Goal: Ask a question

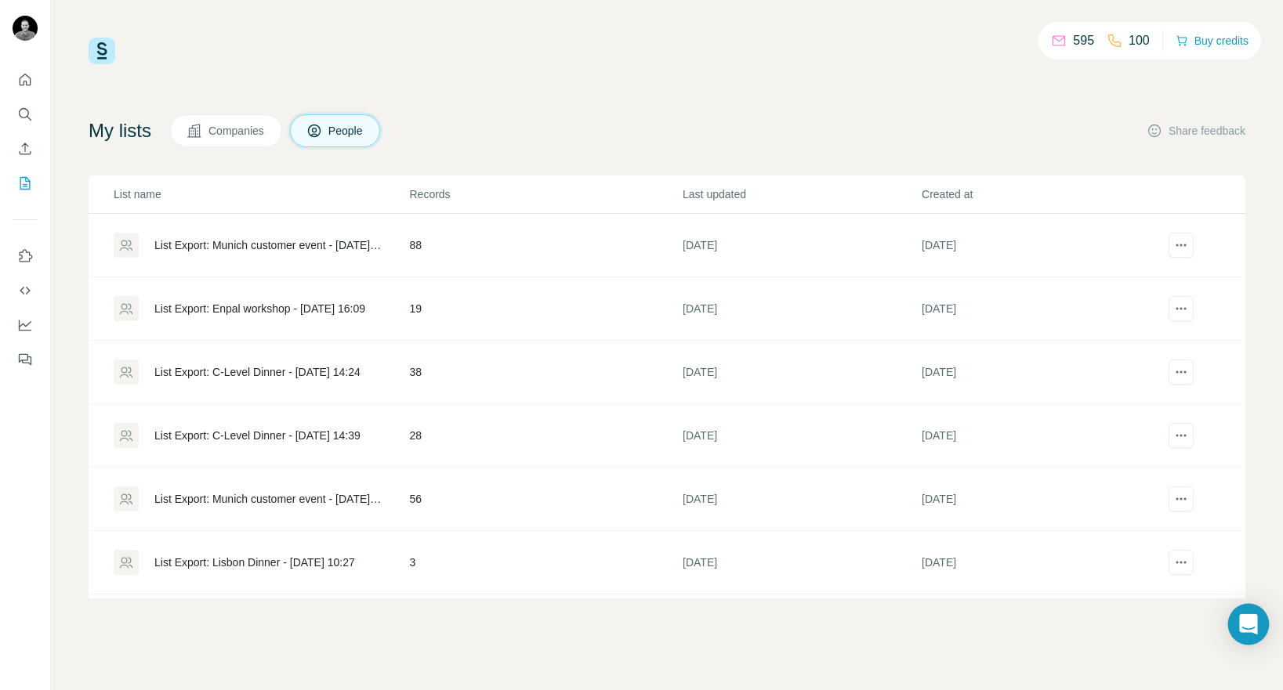
click at [1259, 625] on div "Open Intercom Messenger" at bounding box center [1249, 625] width 42 height 42
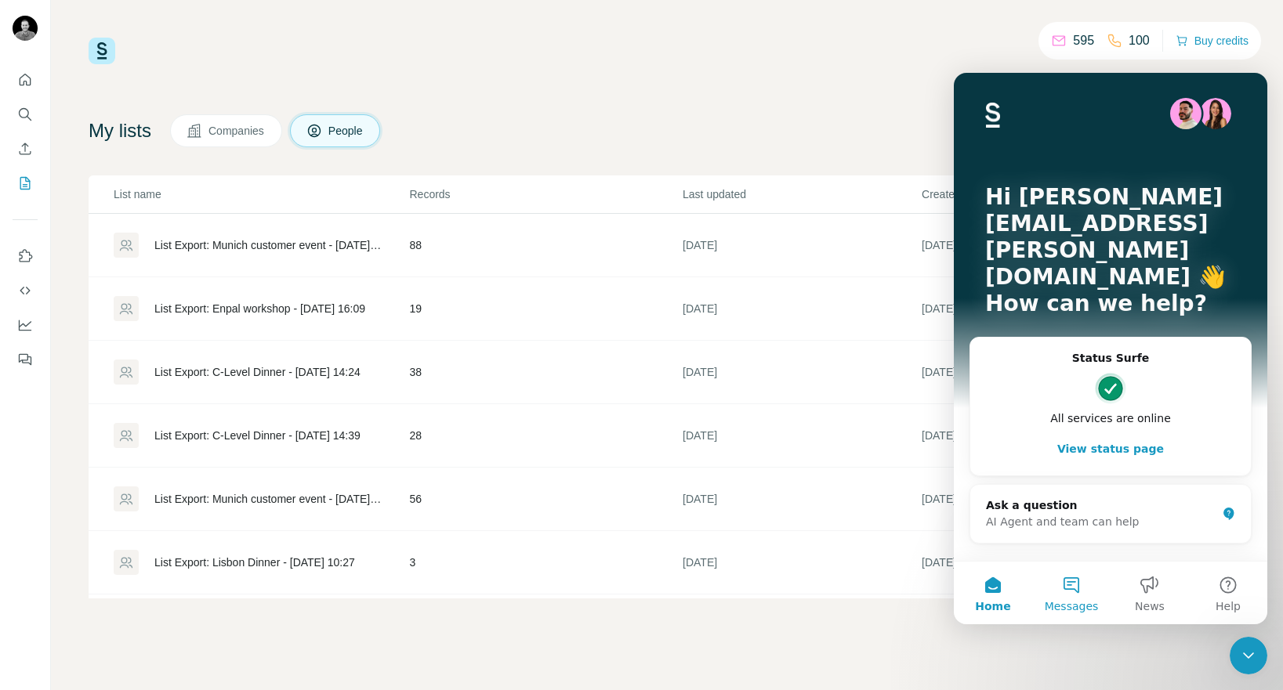
click at [1066, 596] on button "Messages" at bounding box center [1071, 593] width 78 height 63
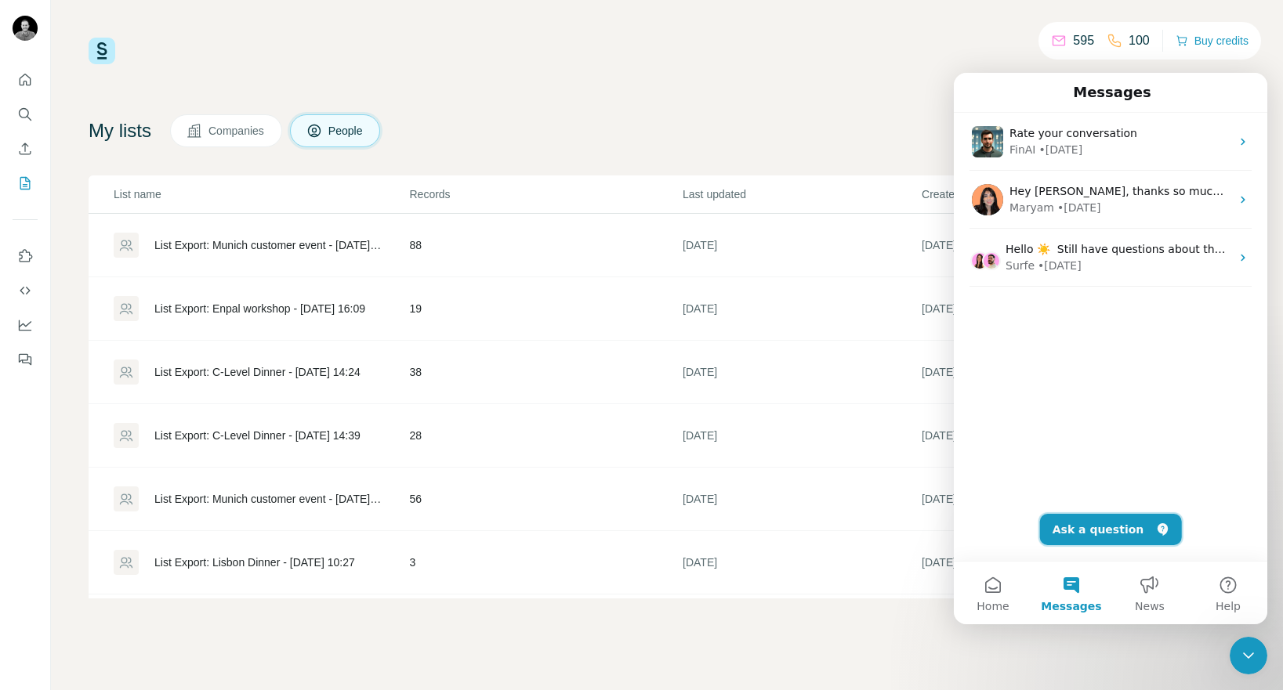
click at [1096, 536] on button "Ask a question" at bounding box center [1111, 529] width 142 height 31
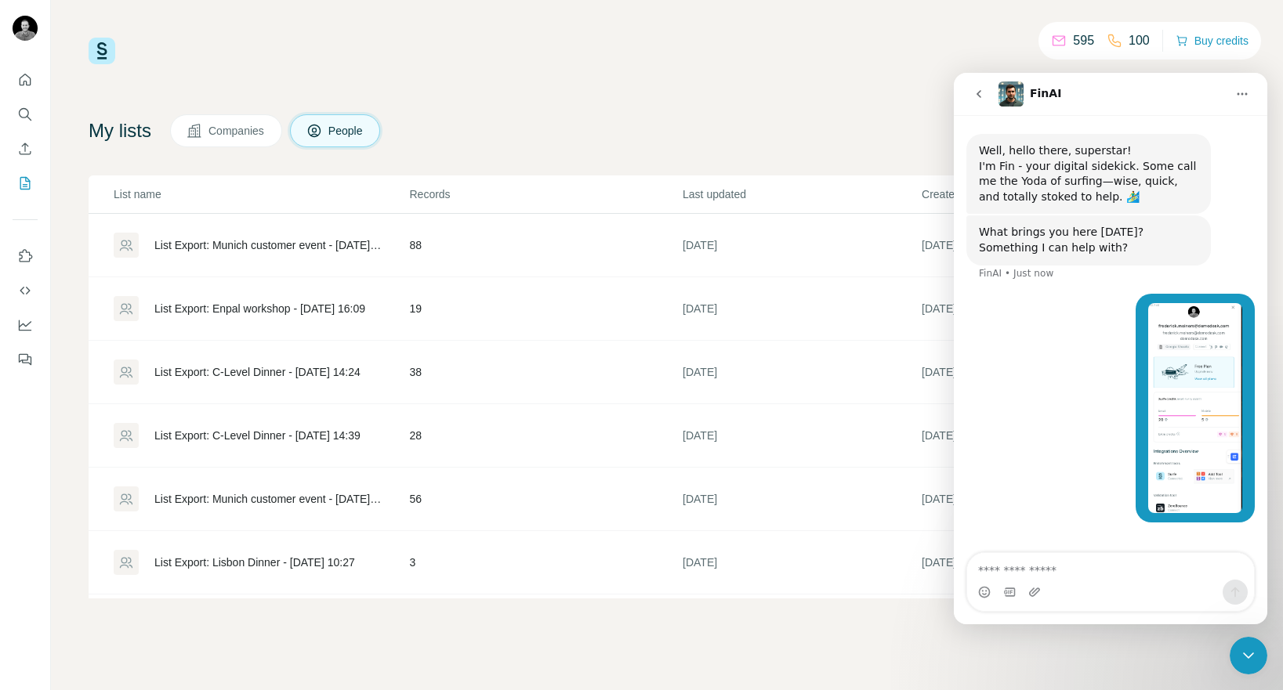
click at [1002, 578] on textarea "Ask a question…" at bounding box center [1110, 566] width 287 height 27
type textarea "*"
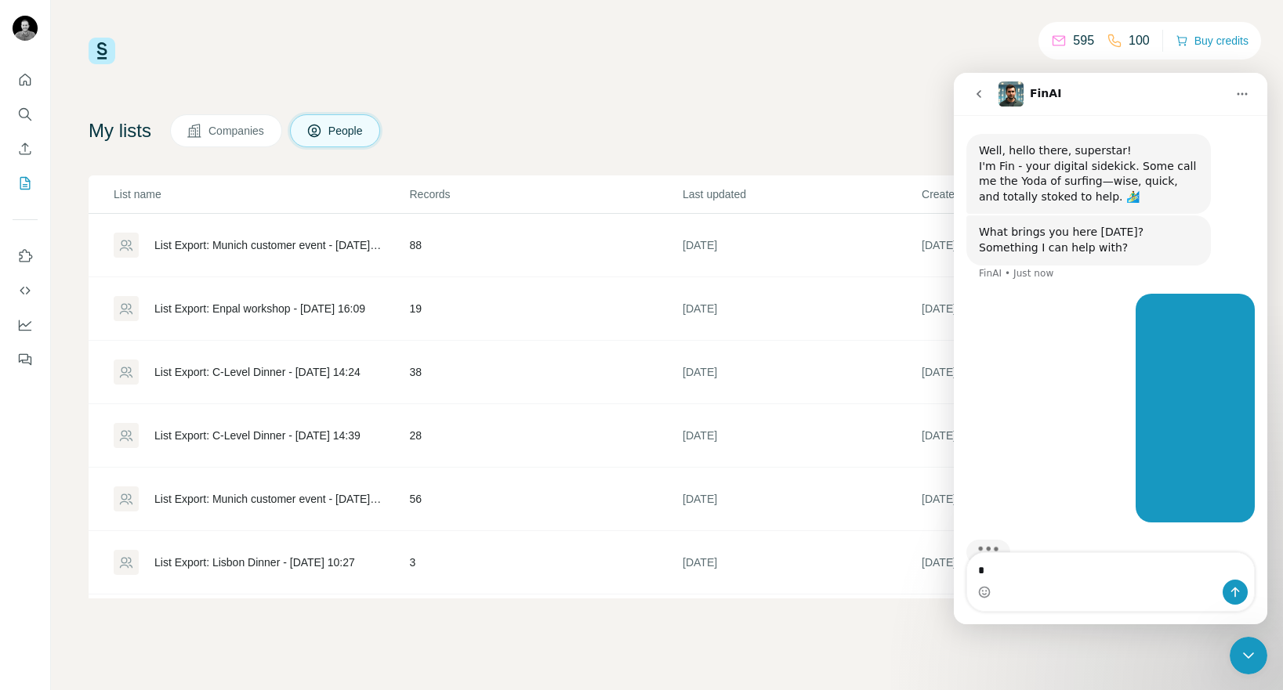
scroll to position [38, 0]
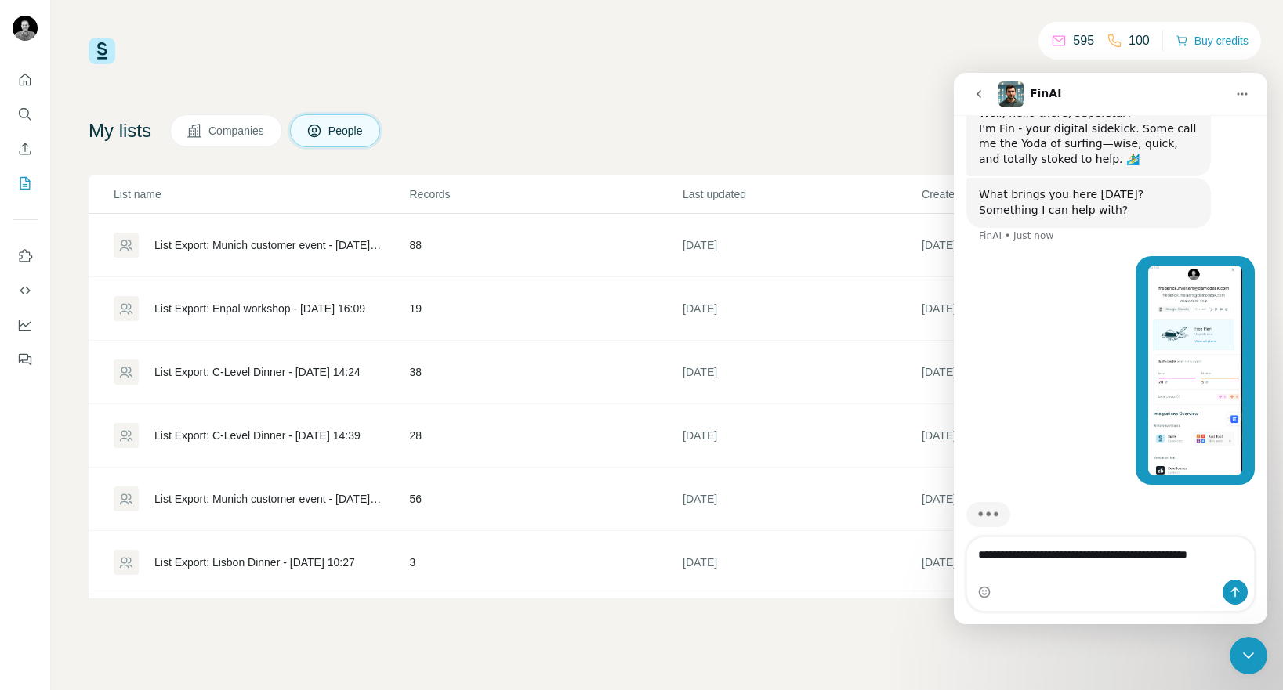
type textarea "**********"
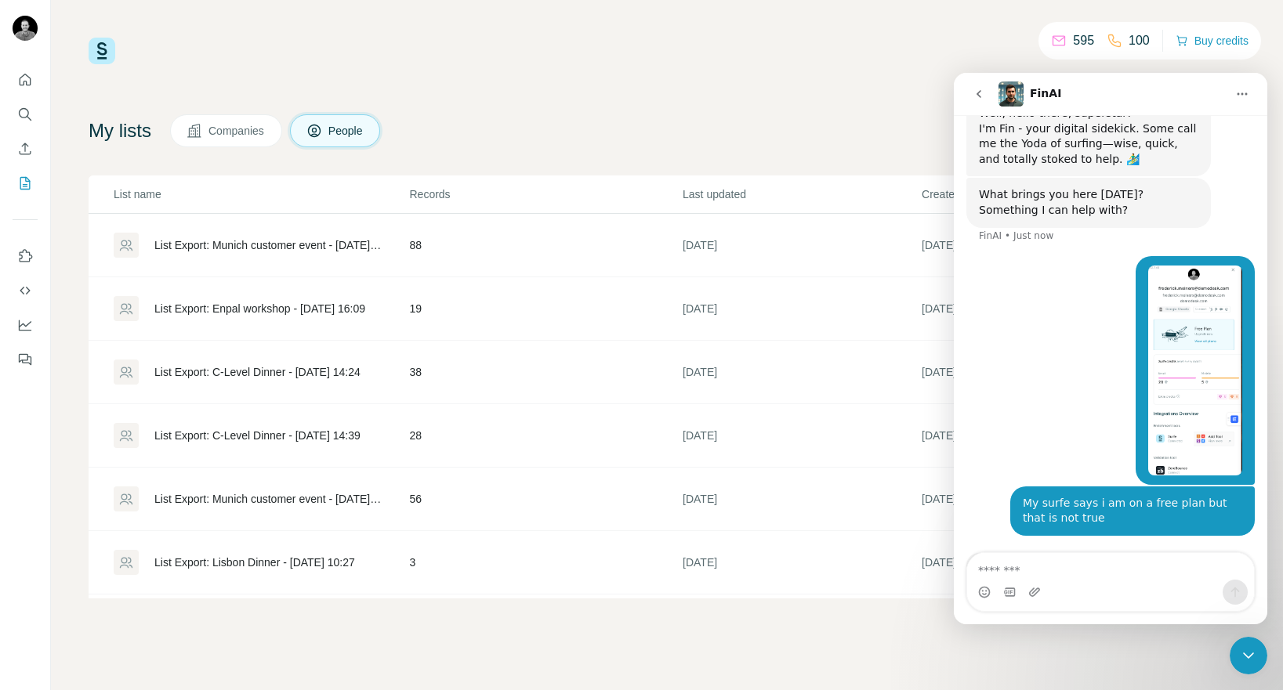
scroll to position [89, 0]
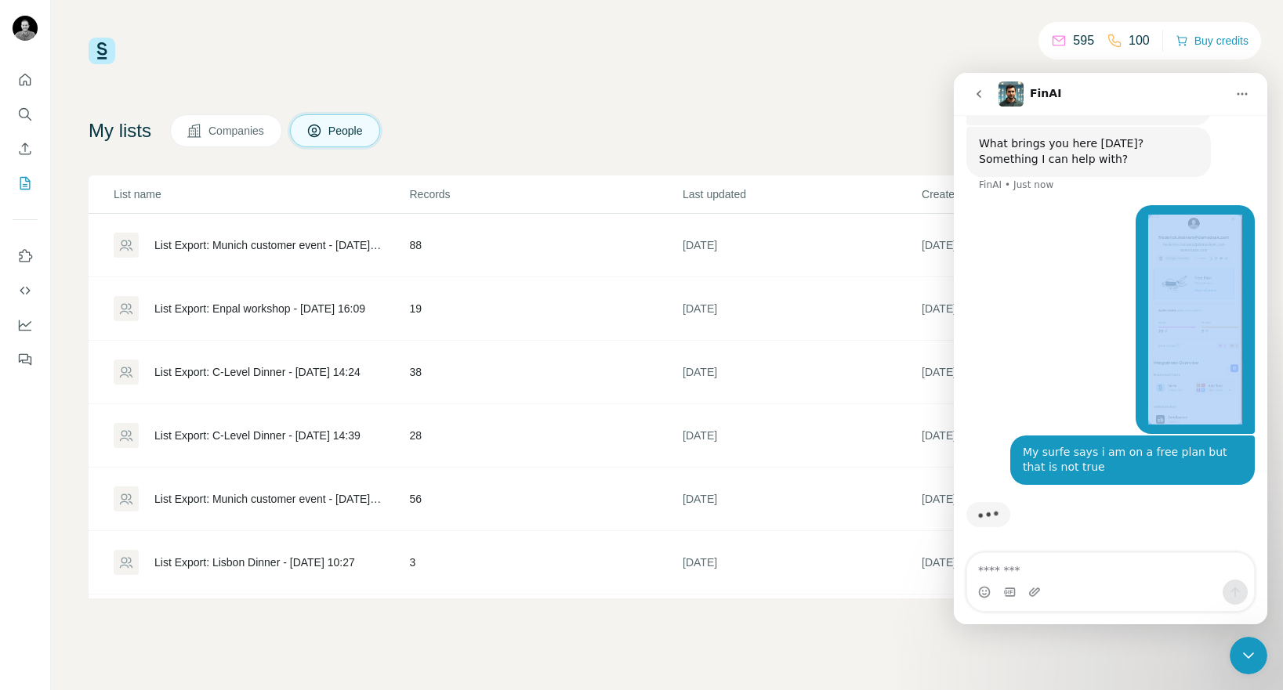
drag, startPoint x: 1085, startPoint y: 417, endPoint x: 986, endPoint y: 384, distance: 104.8
click at [1038, 408] on div "[PERSON_NAME][EMAIL_ADDRESS][PERSON_NAME][DOMAIN_NAME] • Just now" at bounding box center [1110, 320] width 288 height 230
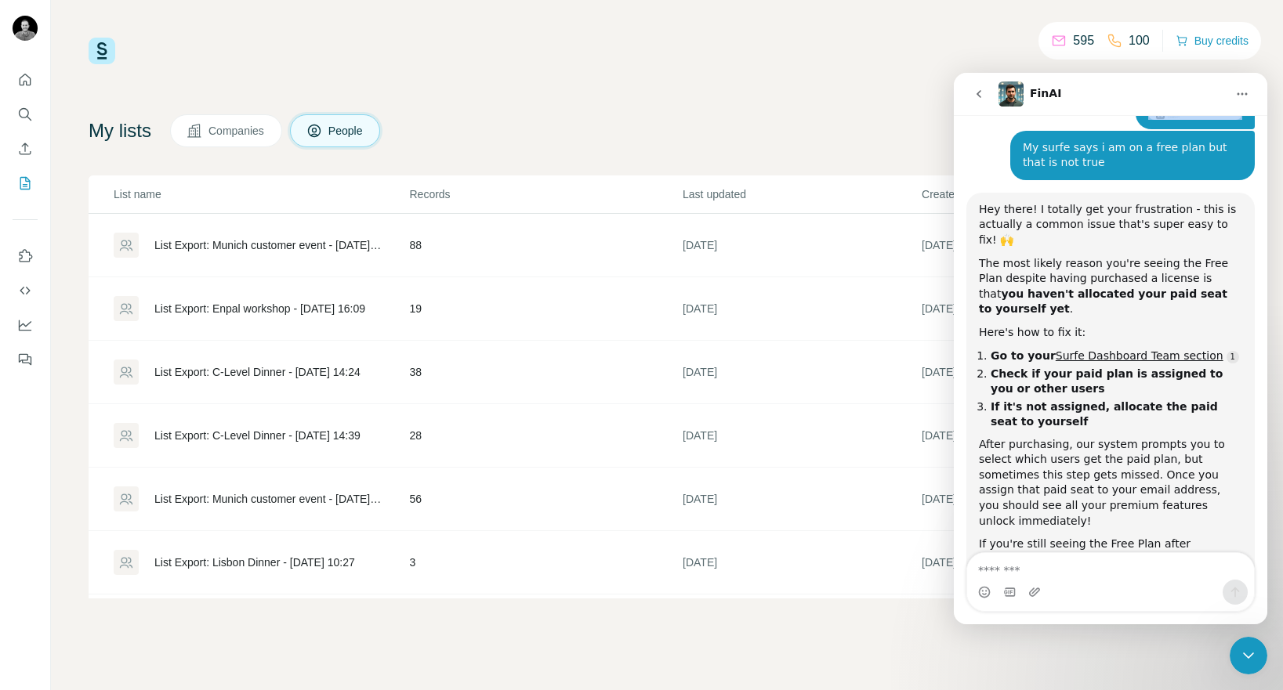
scroll to position [424, 0]
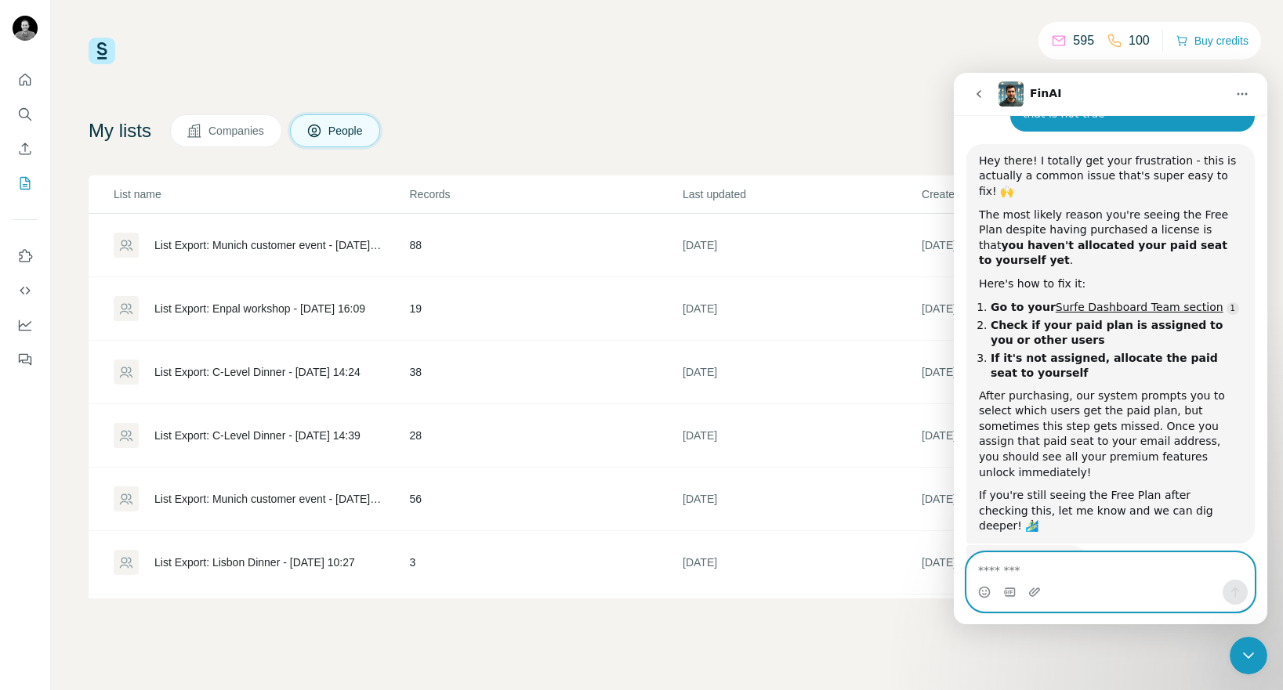
click at [1025, 577] on textarea "Message…" at bounding box center [1110, 566] width 287 height 27
type textarea "**********"
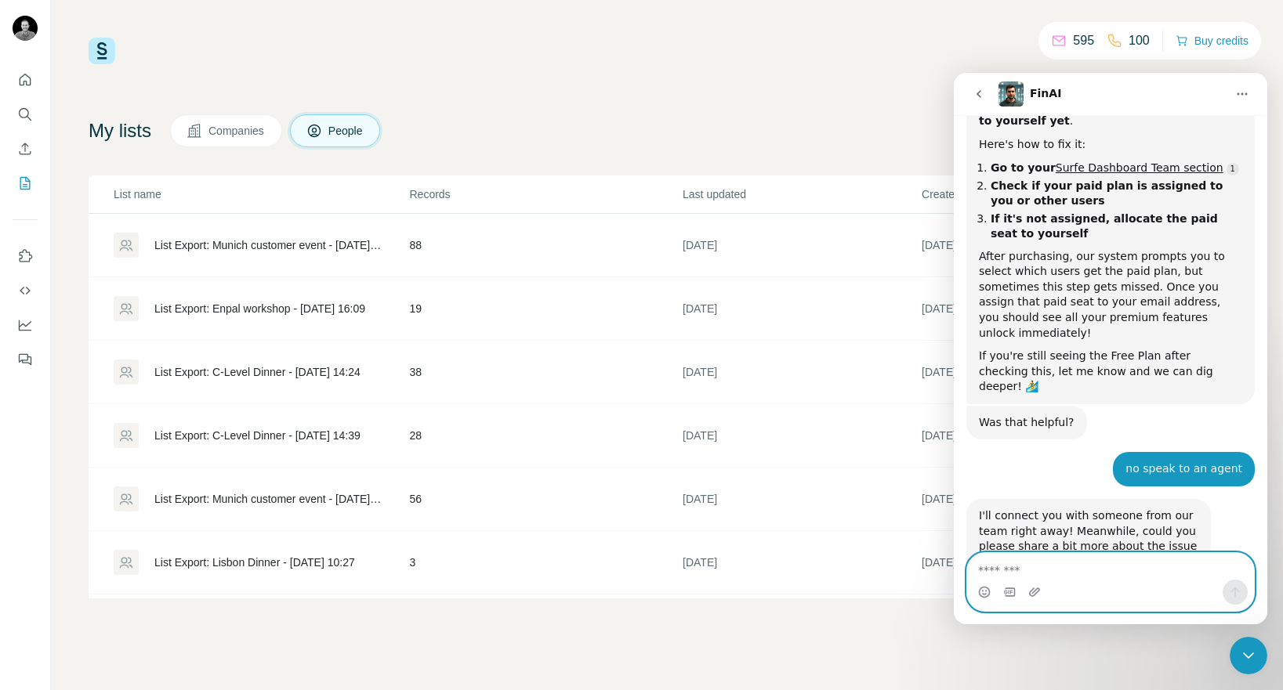
scroll to position [560, 0]
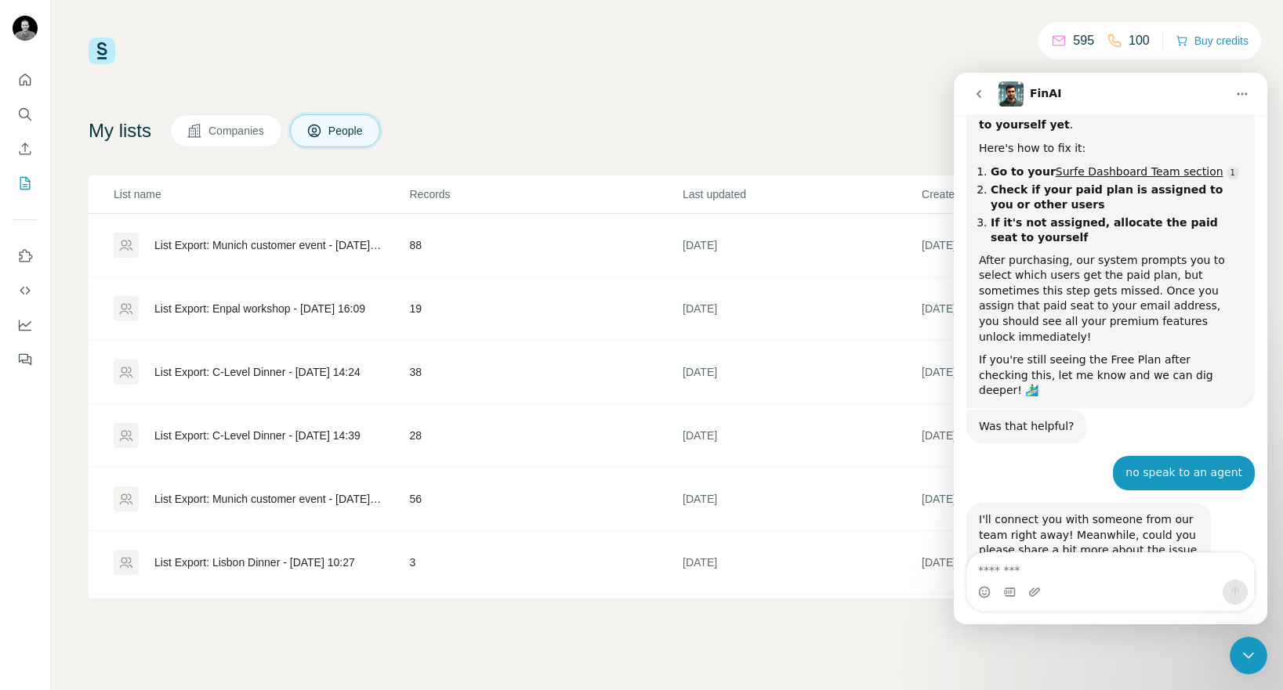
click at [1145, 353] on div "If you're still seeing the Free Plan after checking this, let me know and we ca…" at bounding box center [1110, 376] width 263 height 46
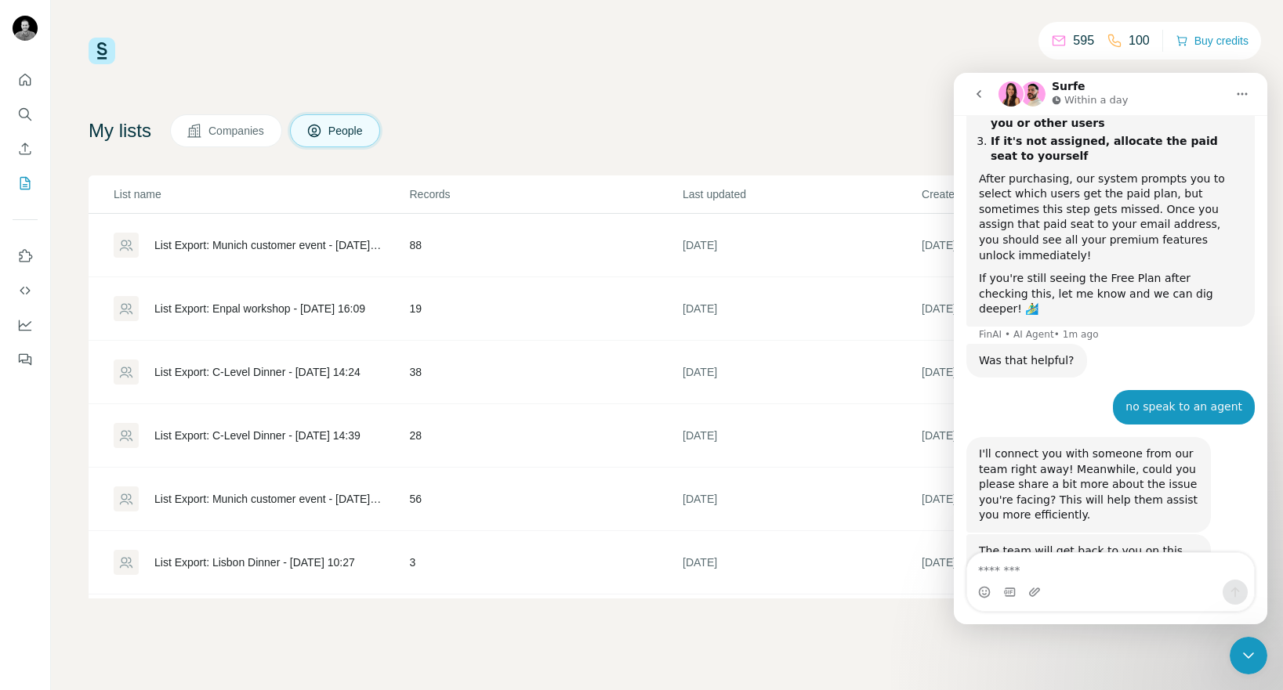
scroll to position [690, 0]
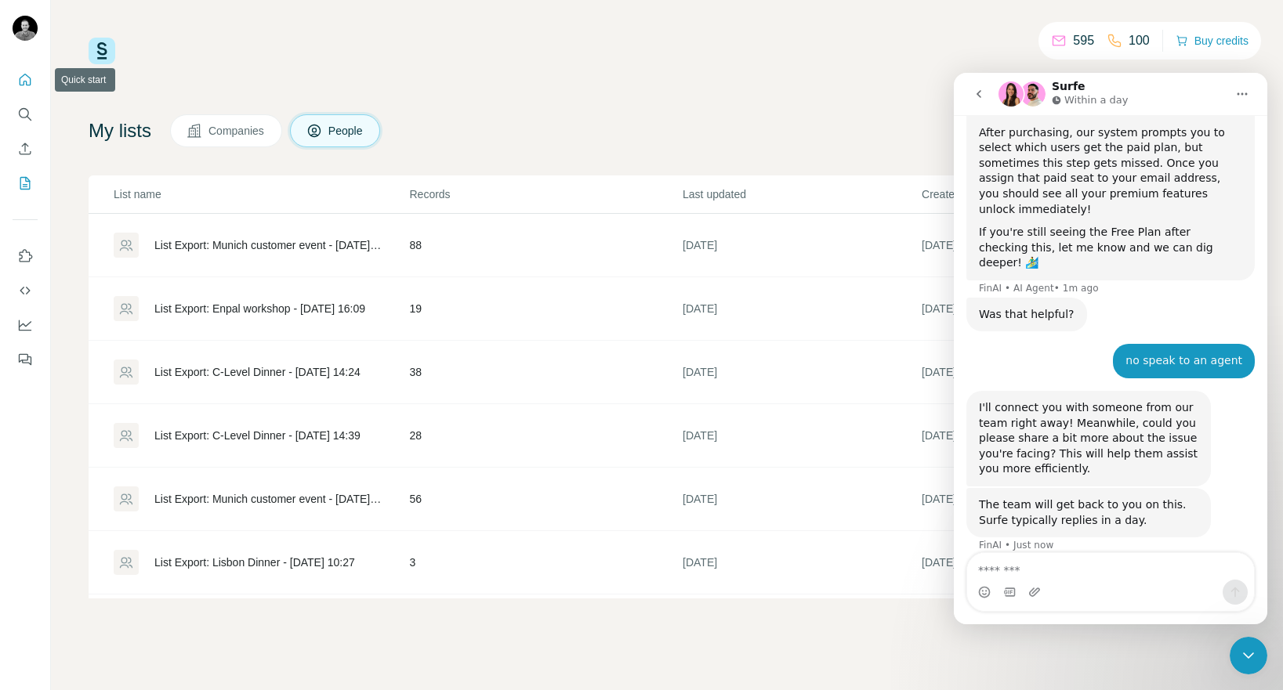
click at [18, 79] on icon "Quick start" at bounding box center [25, 80] width 16 height 16
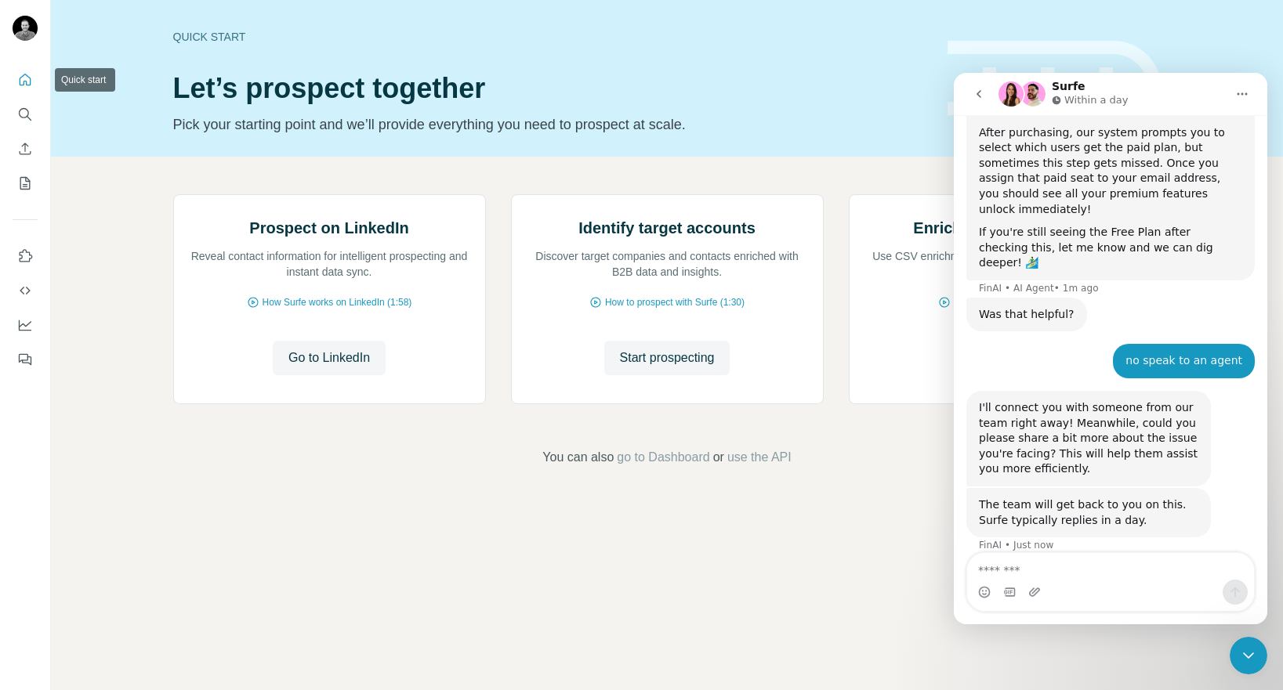
click at [27, 77] on icon "Quick start" at bounding box center [25, 80] width 16 height 16
click at [26, 142] on icon "Enrich CSV" at bounding box center [25, 149] width 16 height 16
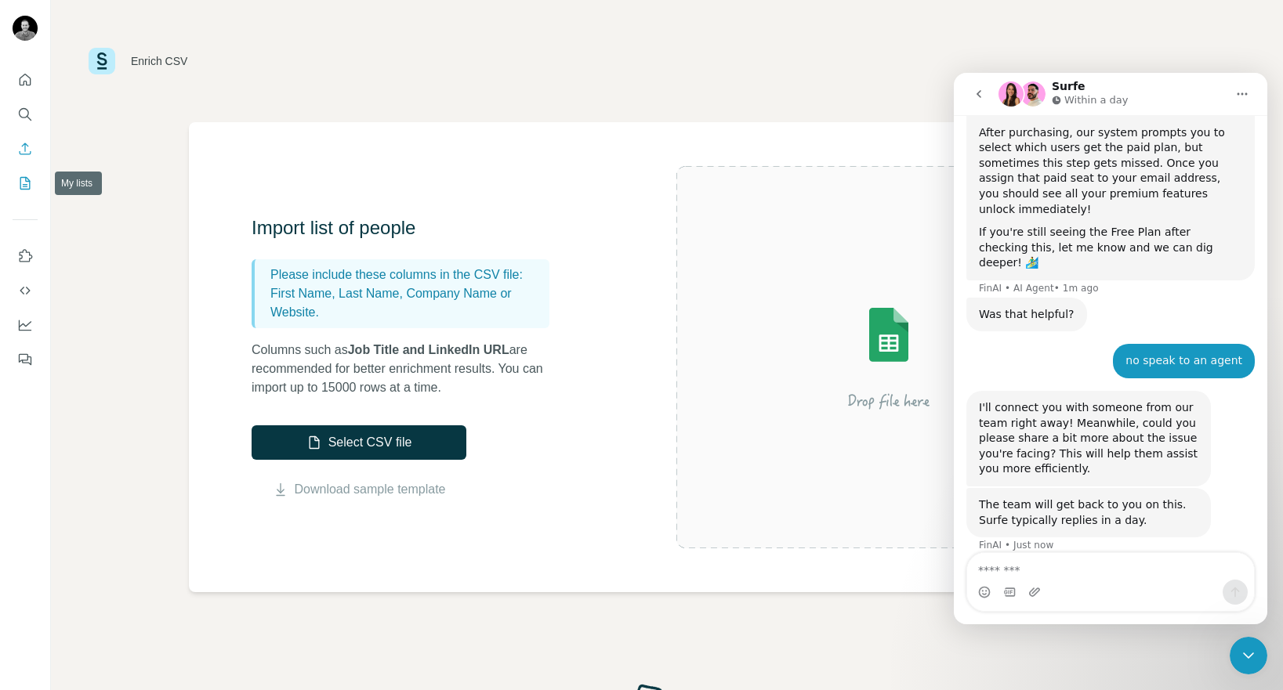
click at [18, 183] on icon "My lists" at bounding box center [25, 184] width 16 height 16
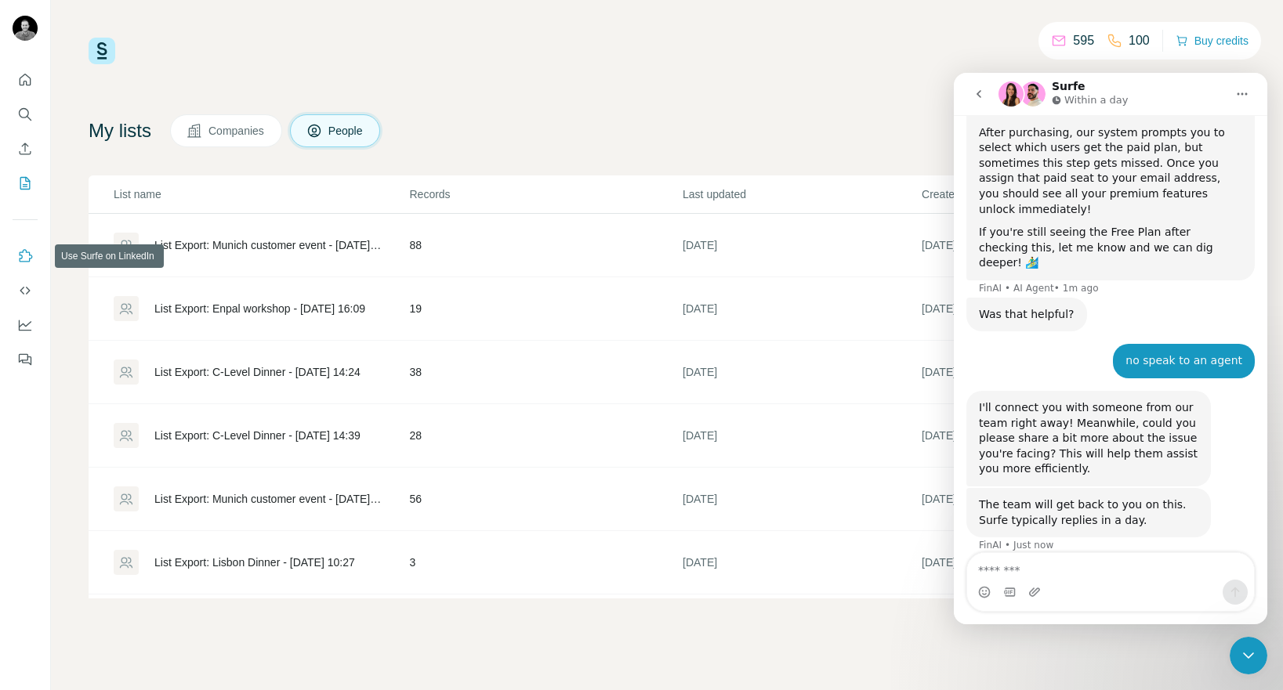
click at [25, 254] on icon "Use Surfe on LinkedIn" at bounding box center [25, 256] width 16 height 16
click at [27, 312] on button "Dashboard" at bounding box center [25, 325] width 25 height 28
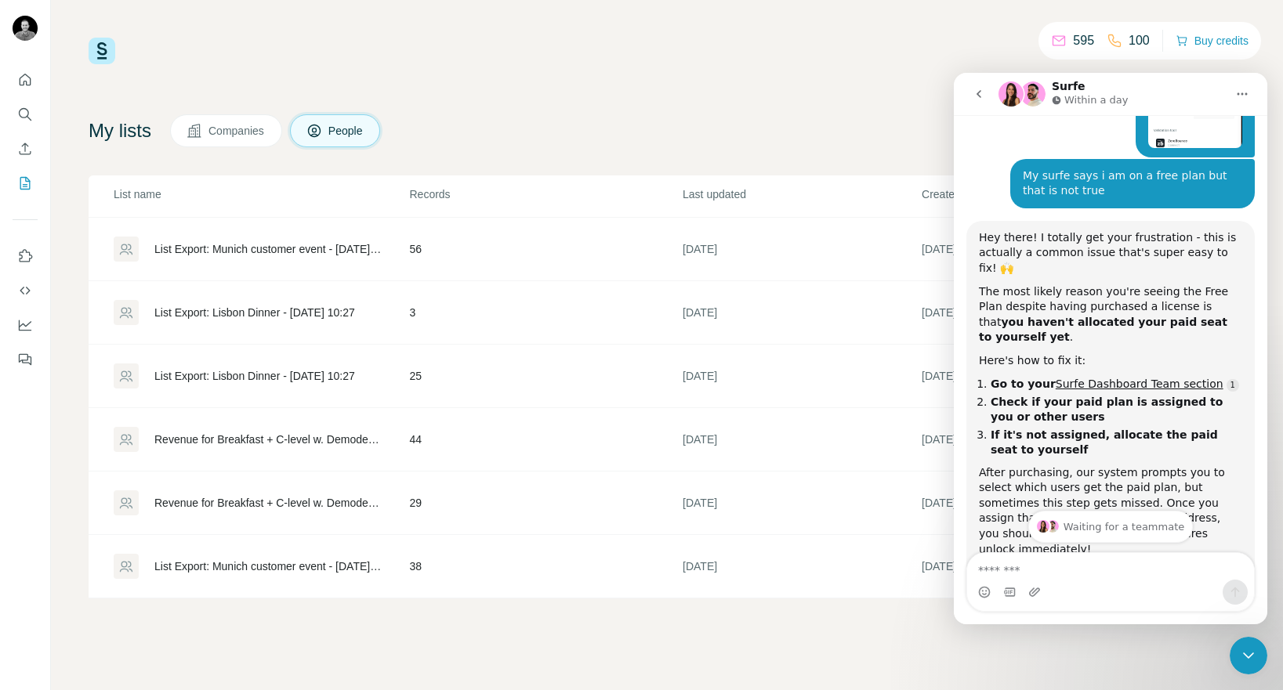
scroll to position [352, 0]
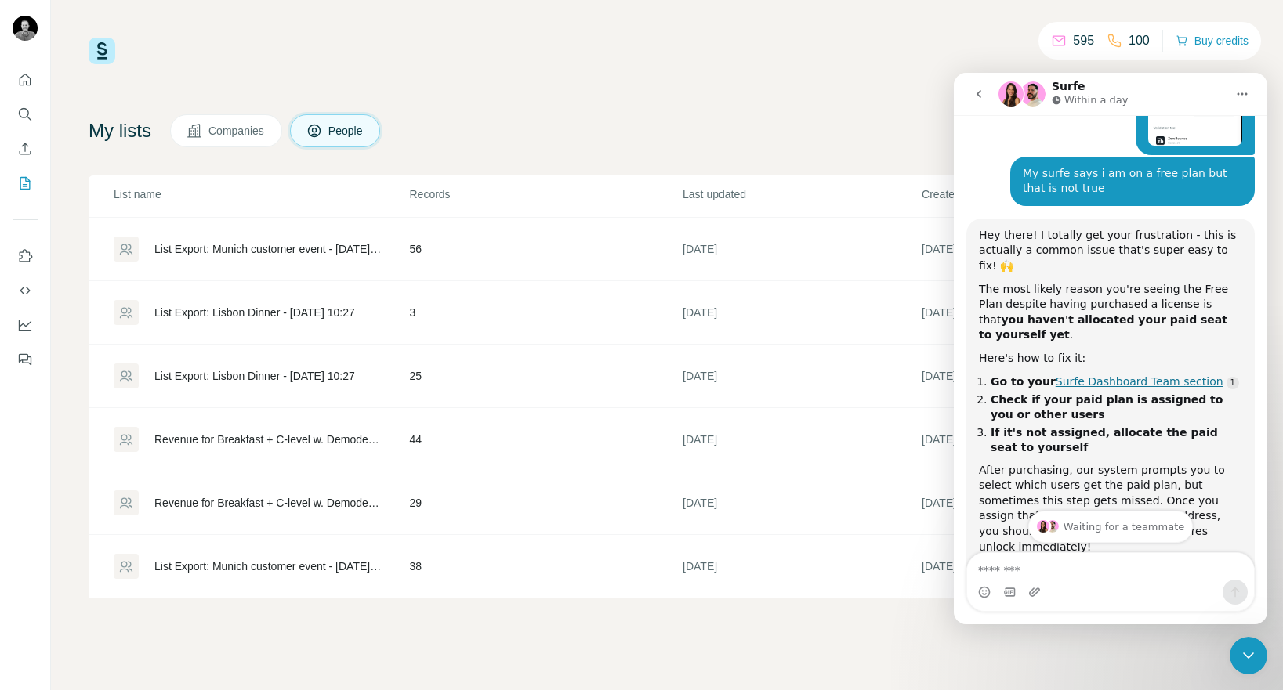
click at [1094, 375] on link "Surfe Dashboard Team section" at bounding box center [1140, 381] width 168 height 13
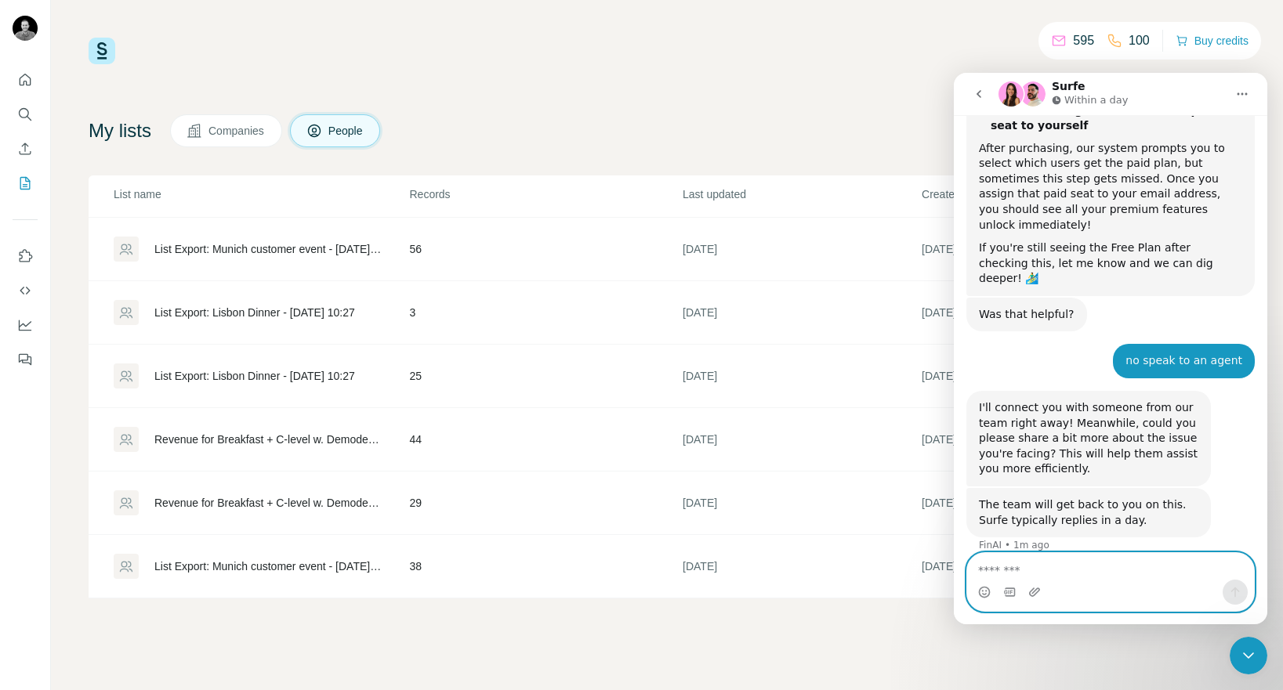
click at [1013, 573] on textarea "Message…" at bounding box center [1110, 566] width 287 height 27
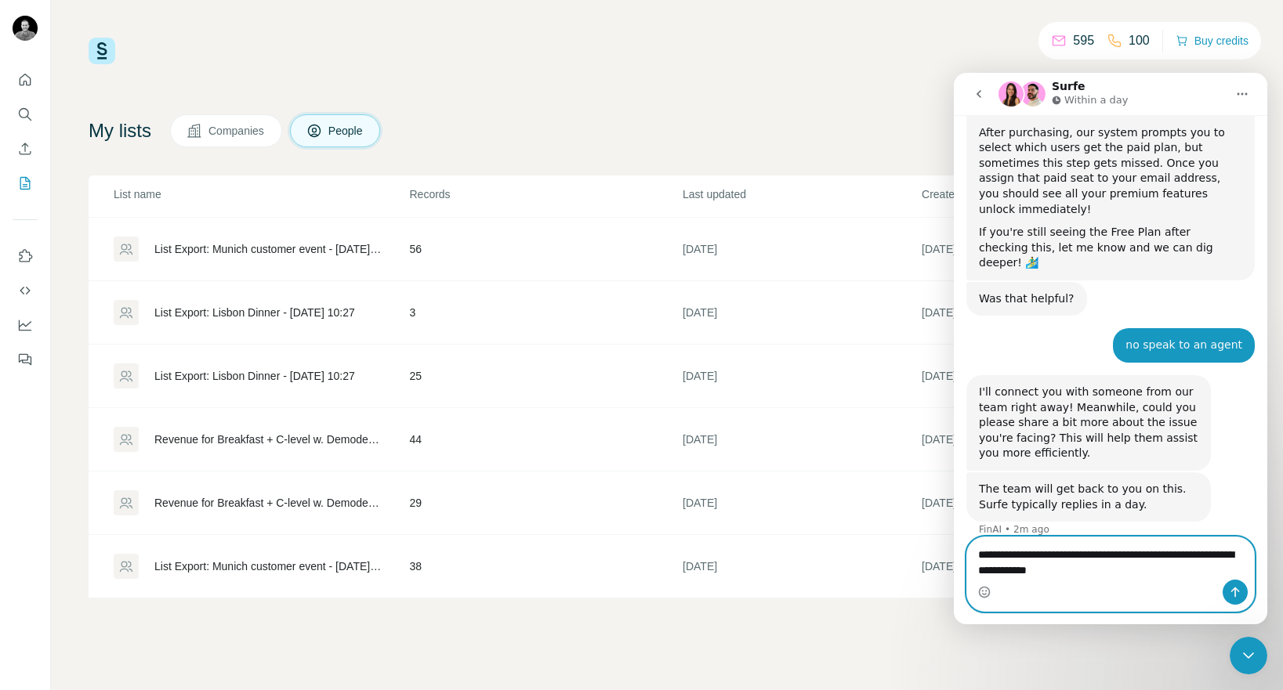
type textarea "**********"
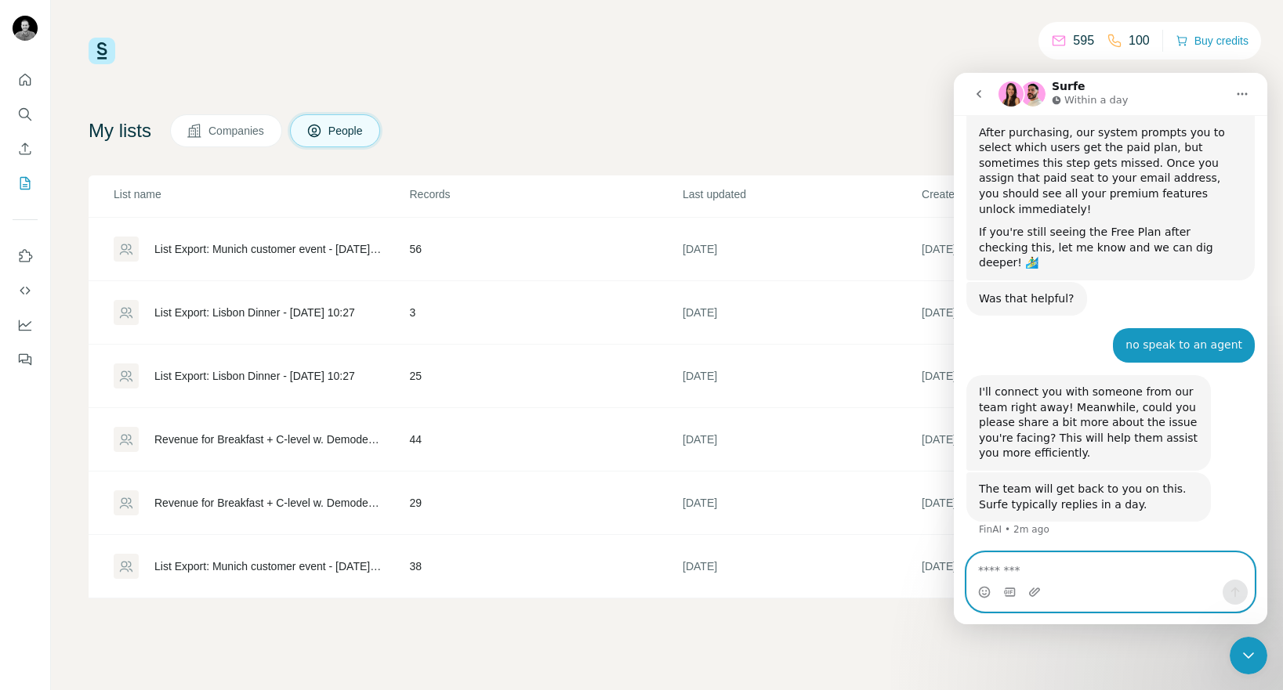
scroll to position [736, 0]
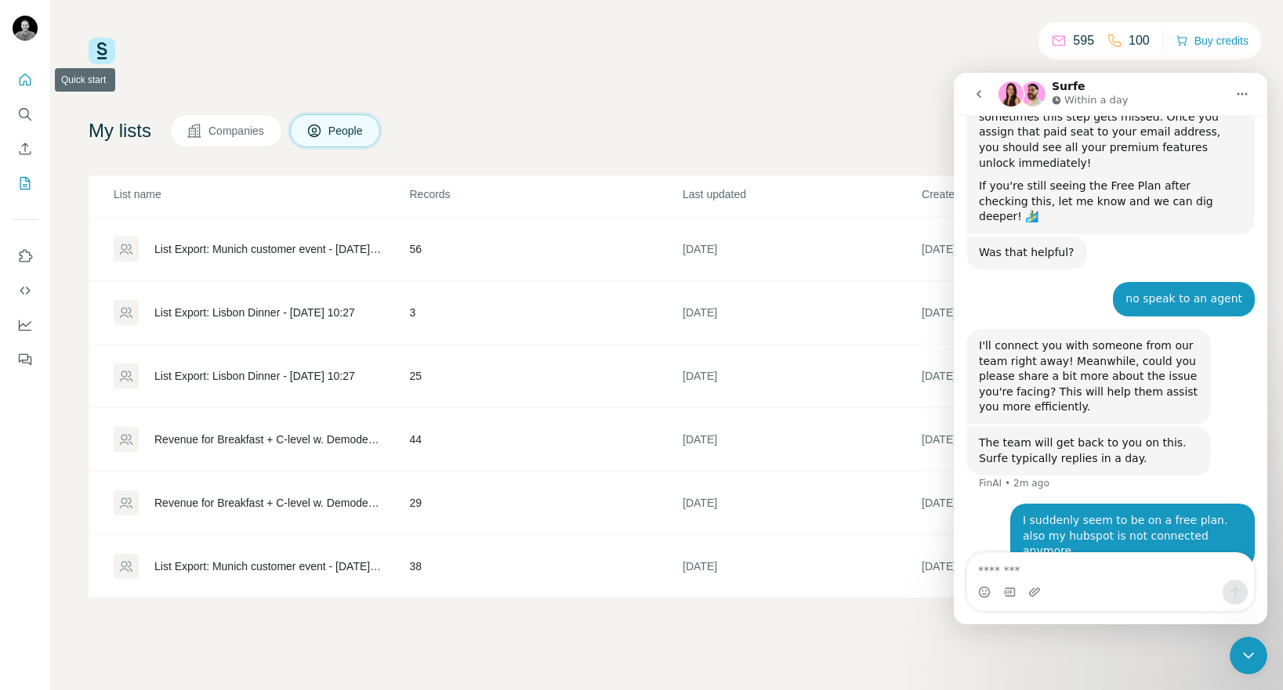
click at [27, 74] on icon "Quick start" at bounding box center [25, 80] width 16 height 16
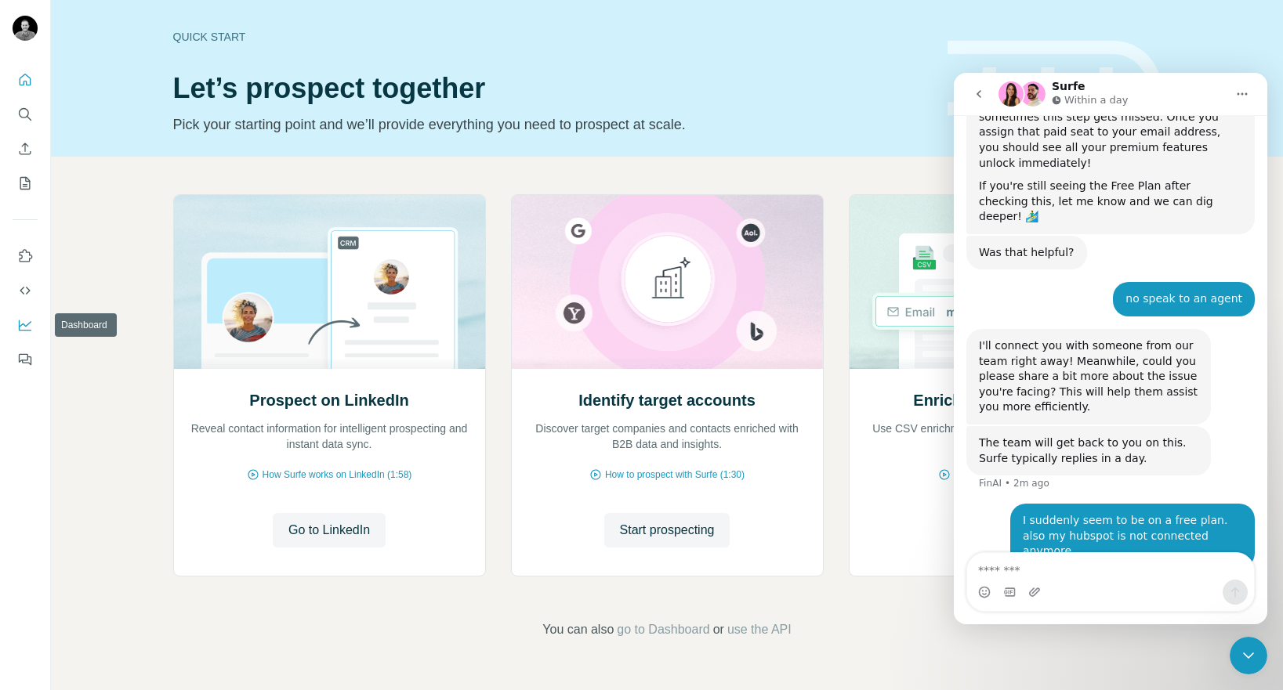
click at [22, 316] on button "Dashboard" at bounding box center [25, 325] width 25 height 28
click at [25, 150] on icon "Enrich CSV" at bounding box center [26, 149] width 12 height 12
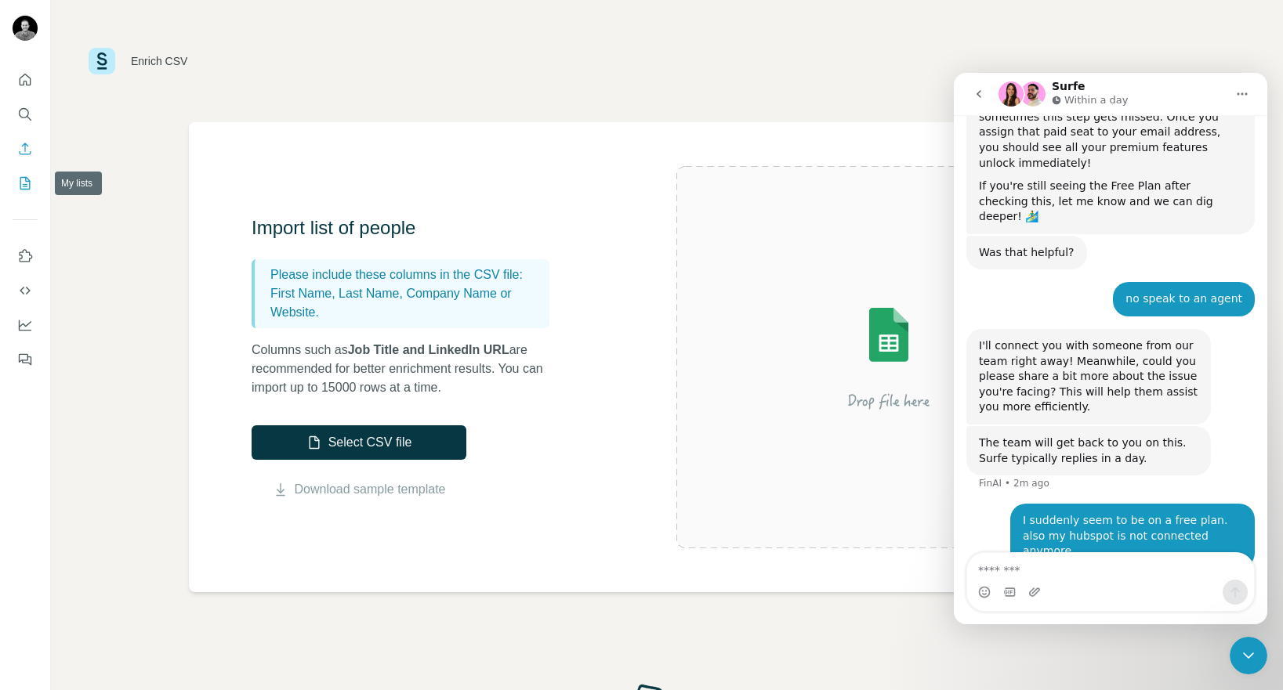
click at [34, 187] on button "My lists" at bounding box center [25, 183] width 25 height 28
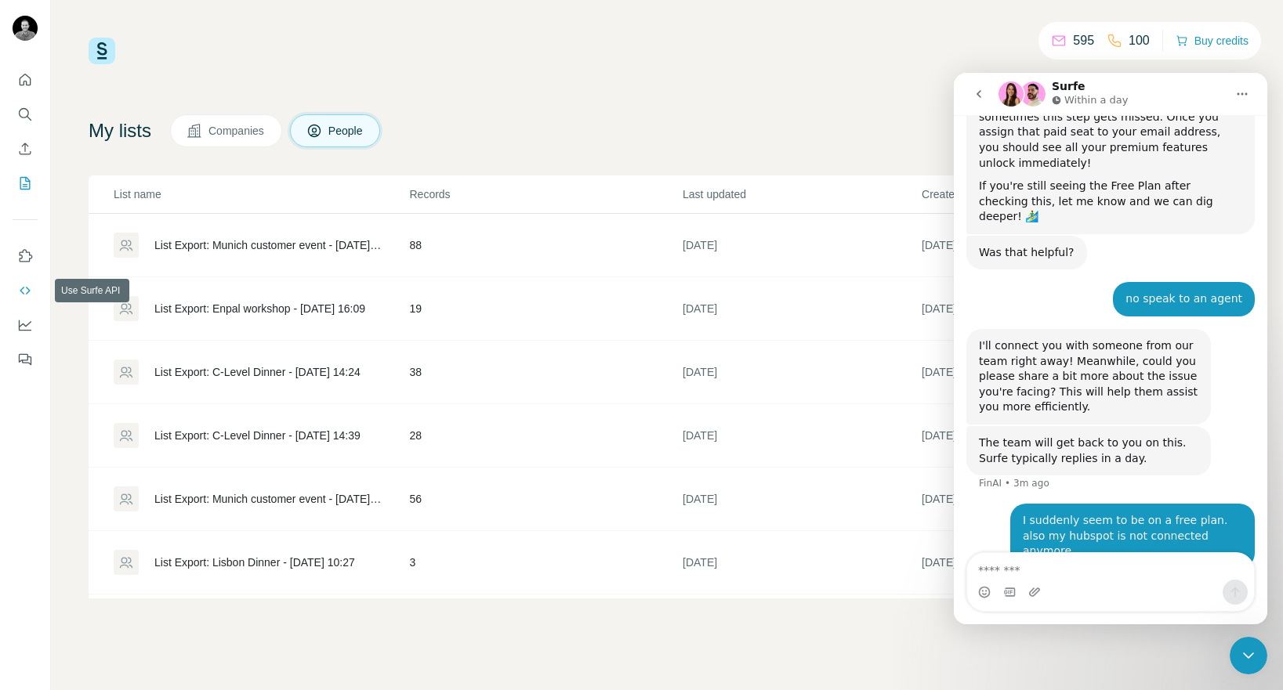
click at [25, 288] on icon "Use Surfe API" at bounding box center [25, 291] width 16 height 16
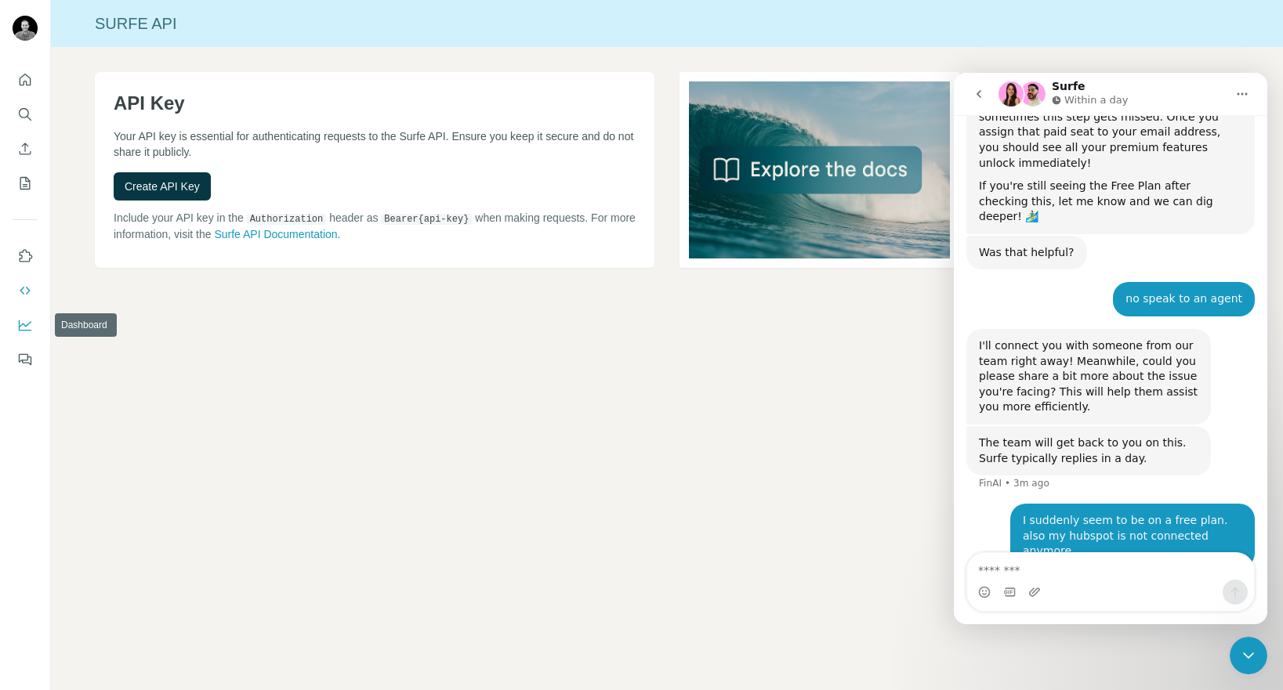
click at [20, 328] on icon "Dashboard" at bounding box center [25, 325] width 16 height 16
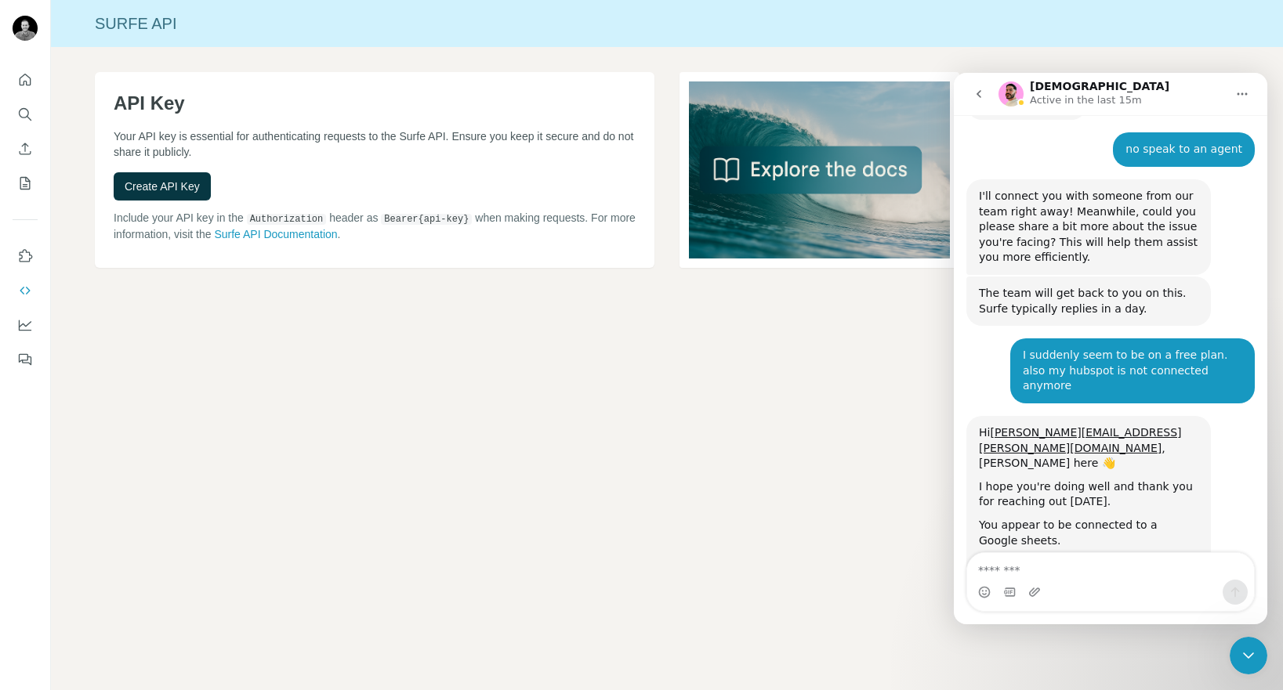
scroll to position [924, 0]
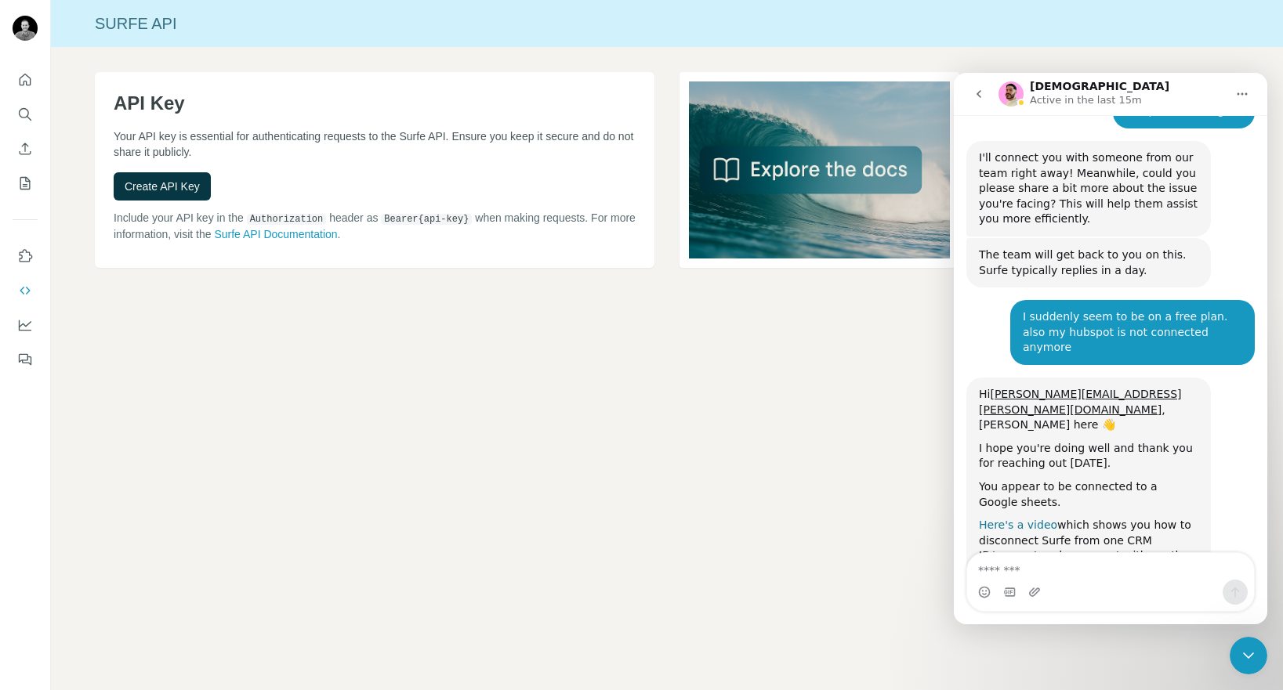
click at [1019, 519] on link "Here's a video" at bounding box center [1018, 525] width 78 height 13
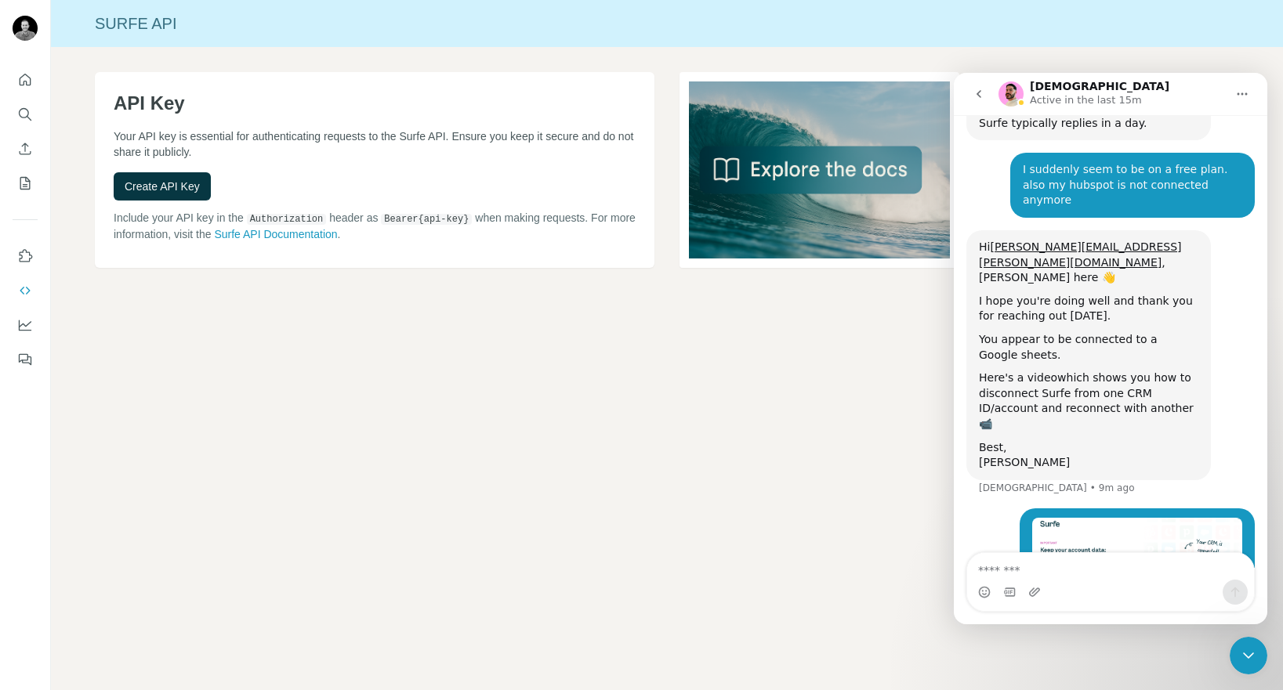
scroll to position [1072, 0]
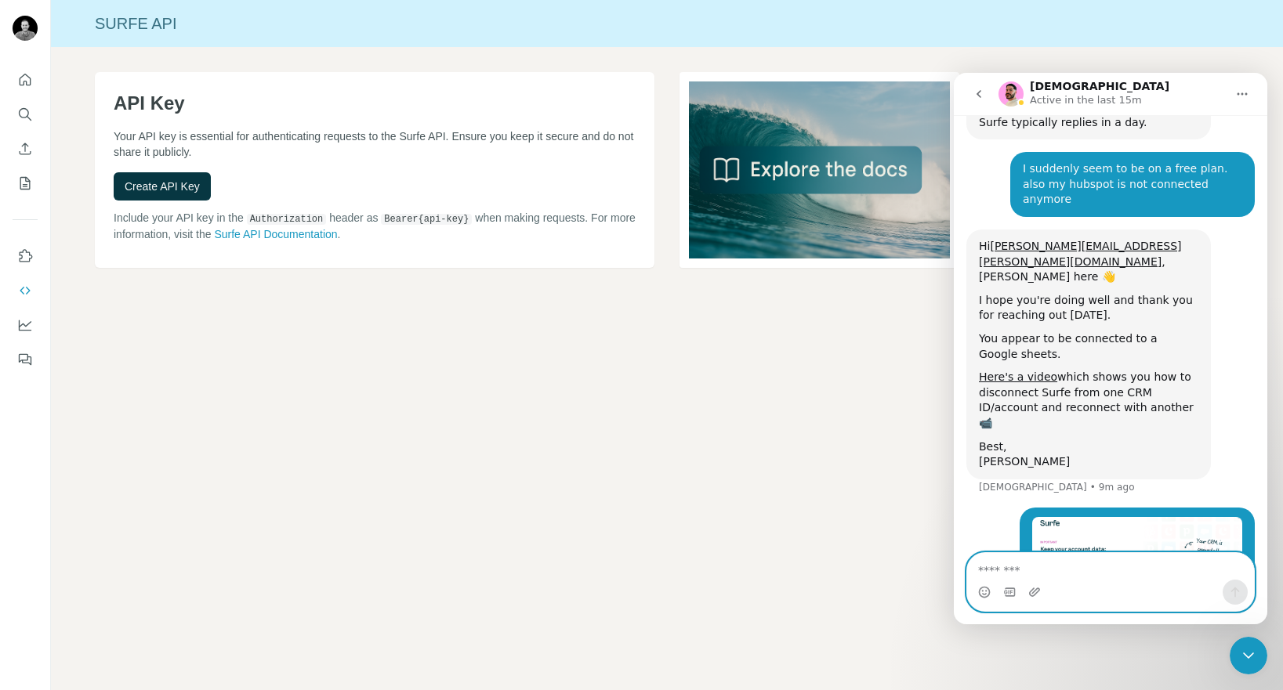
click at [1038, 572] on textarea "Message…" at bounding box center [1110, 566] width 287 height 27
type textarea "**********"
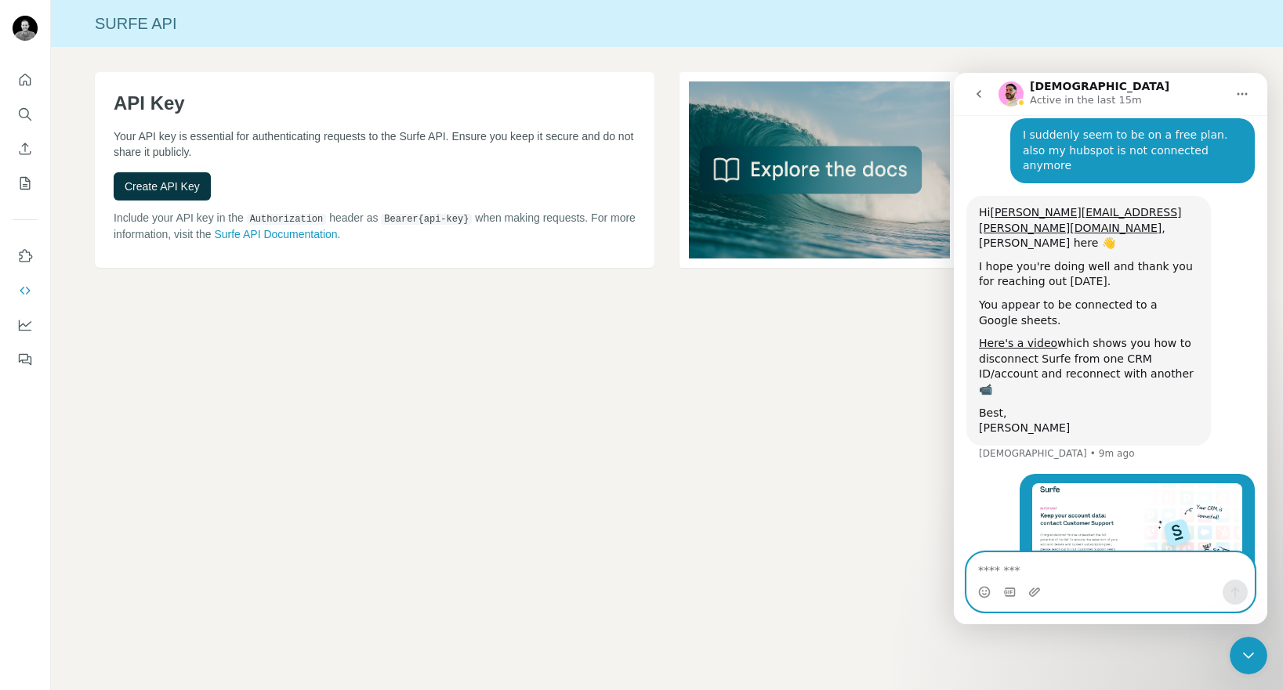
scroll to position [1108, 0]
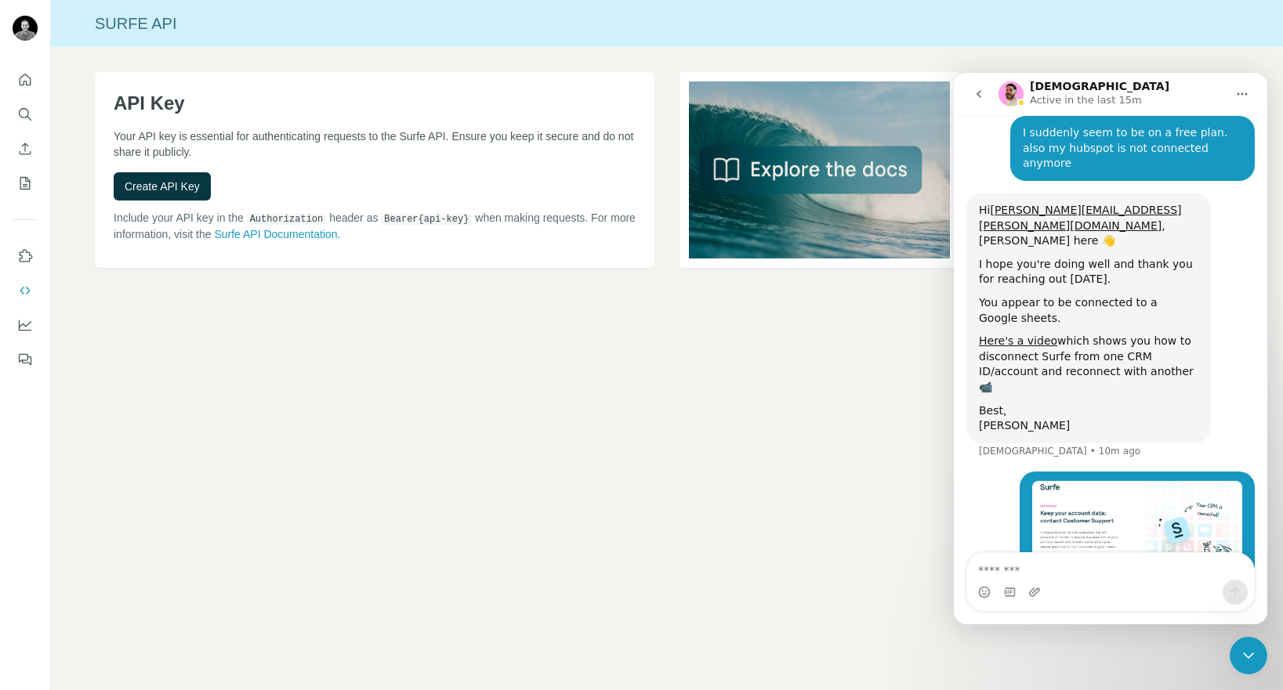
click at [31, 85] on icon "Quick start" at bounding box center [25, 80] width 16 height 16
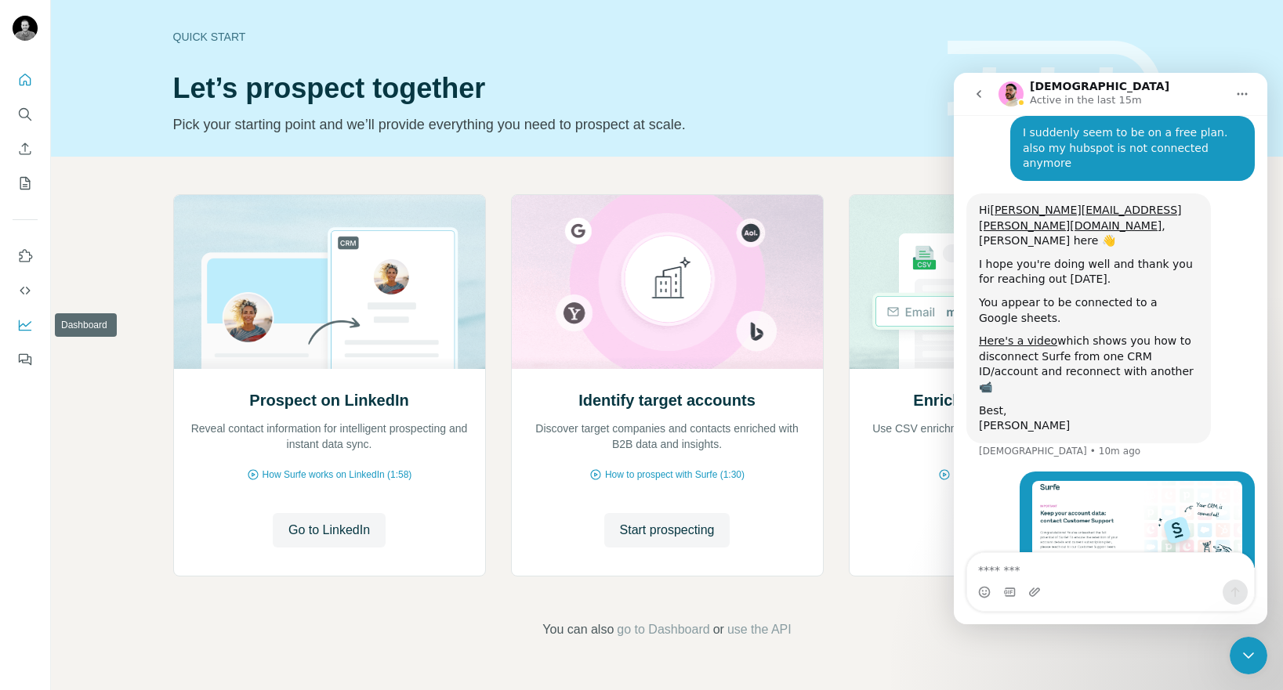
click at [17, 322] on icon "Dashboard" at bounding box center [25, 325] width 16 height 16
click at [1049, 569] on textarea "Message…" at bounding box center [1110, 566] width 287 height 27
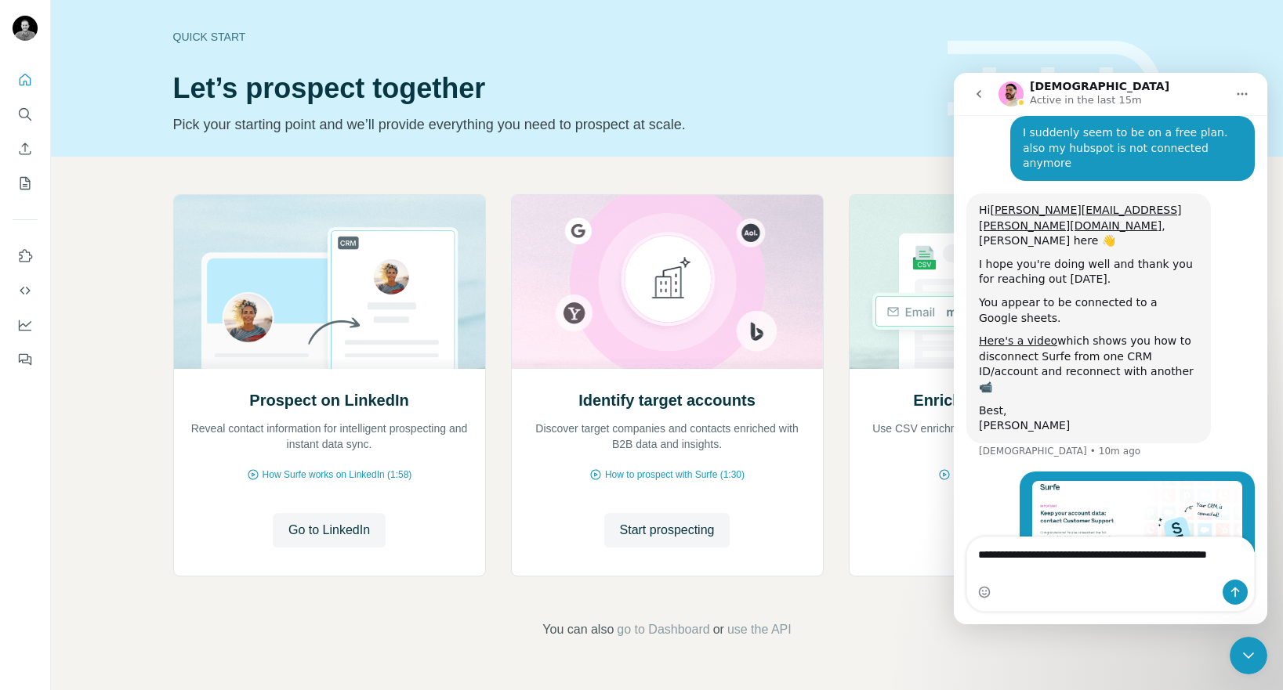
type textarea "**********"
